Goal: Task Accomplishment & Management: Manage account settings

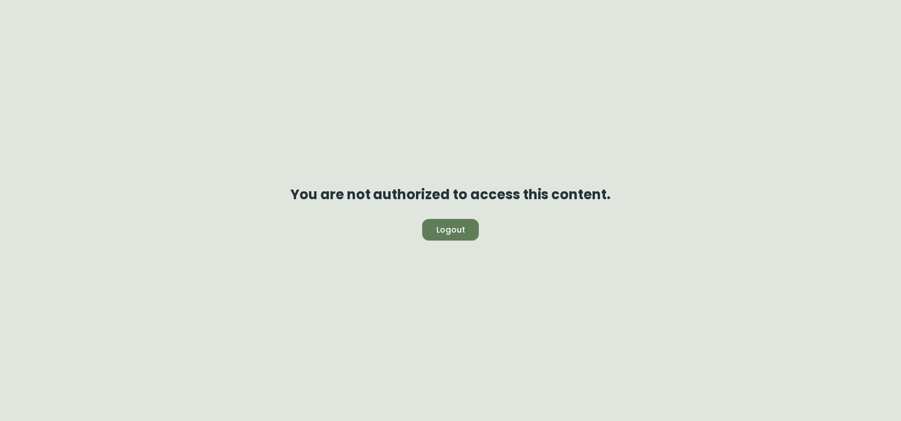
click at [459, 238] on button "Logout" at bounding box center [450, 229] width 57 height 21
